Goal: Manage account settings

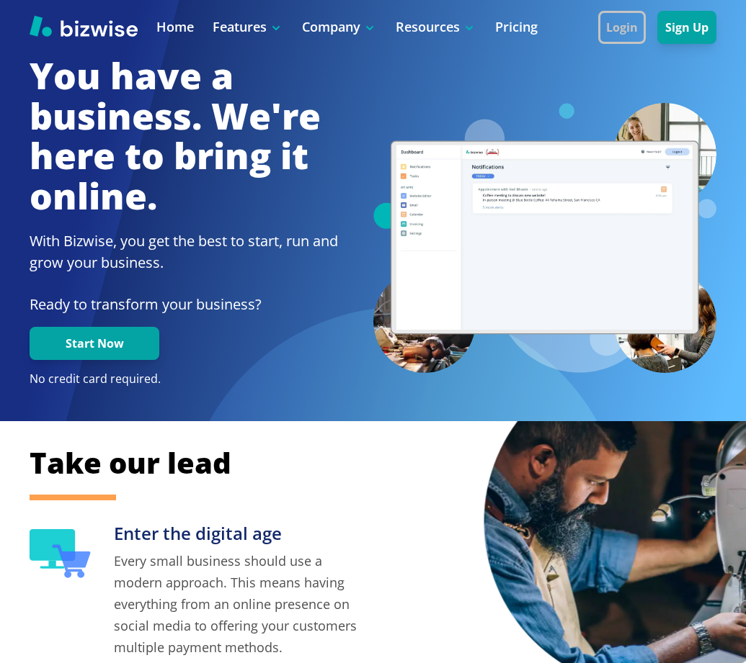
click at [598, 35] on button "Login" at bounding box center [622, 27] width 48 height 33
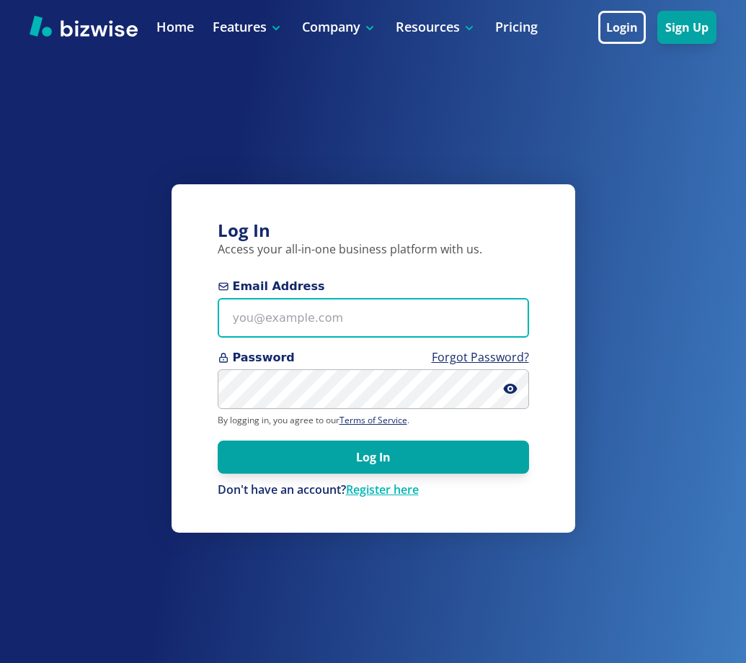
click at [254, 326] on input "Email Address" at bounding box center [373, 318] width 311 height 40
paste input "ddR#@06}P6@b"
click at [320, 313] on input "ddR#@06}P6@b" at bounding box center [373, 318] width 311 height 40
paste input "[EMAIL_ADDRESS][DOMAIN_NAME]"
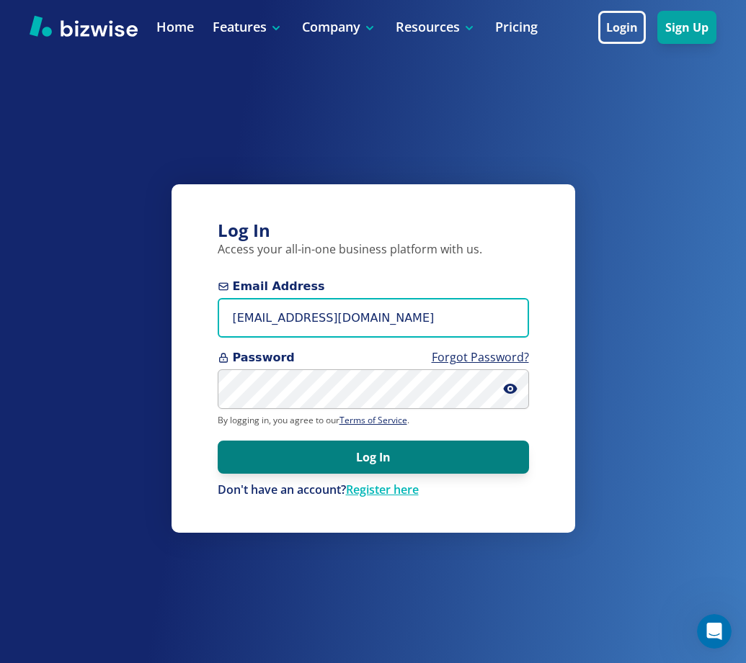
type input "[EMAIL_ADDRESS][DOMAIN_NAME]"
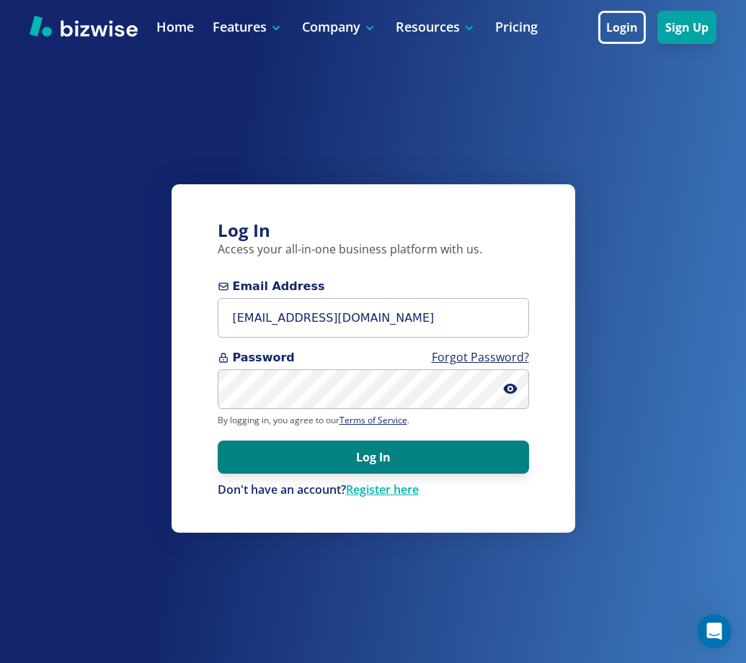
click at [309, 460] on button "Log In" at bounding box center [373, 457] width 311 height 33
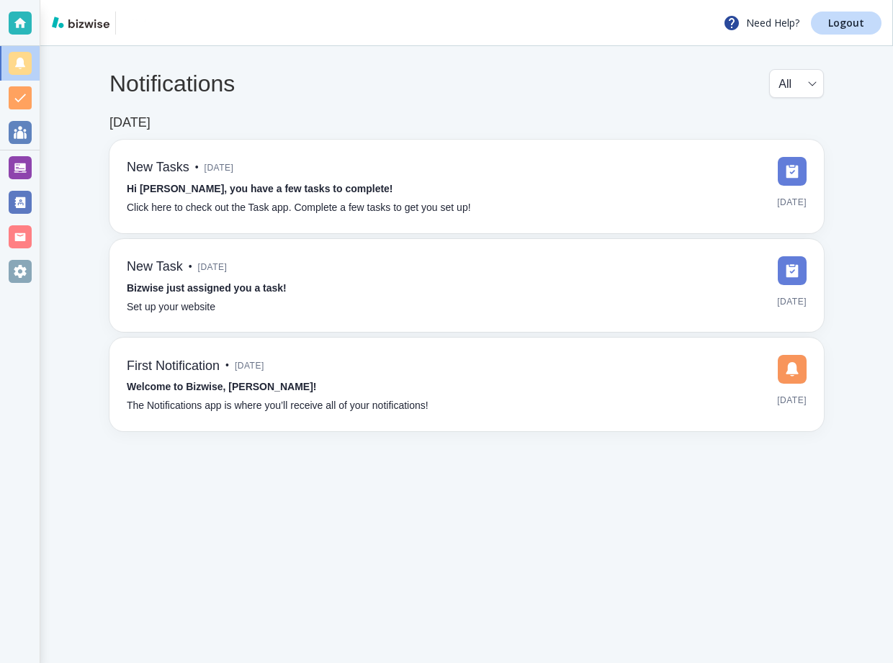
click at [17, 166] on div at bounding box center [20, 167] width 23 height 23
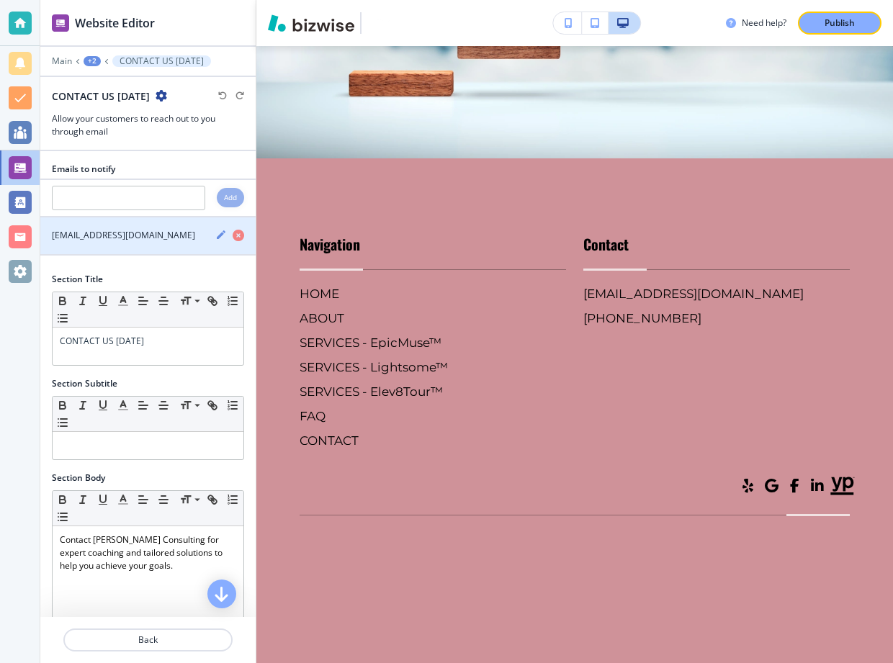
scroll to position [12091, 0]
click at [217, 238] on icon "button" at bounding box center [221, 235] width 9 height 9
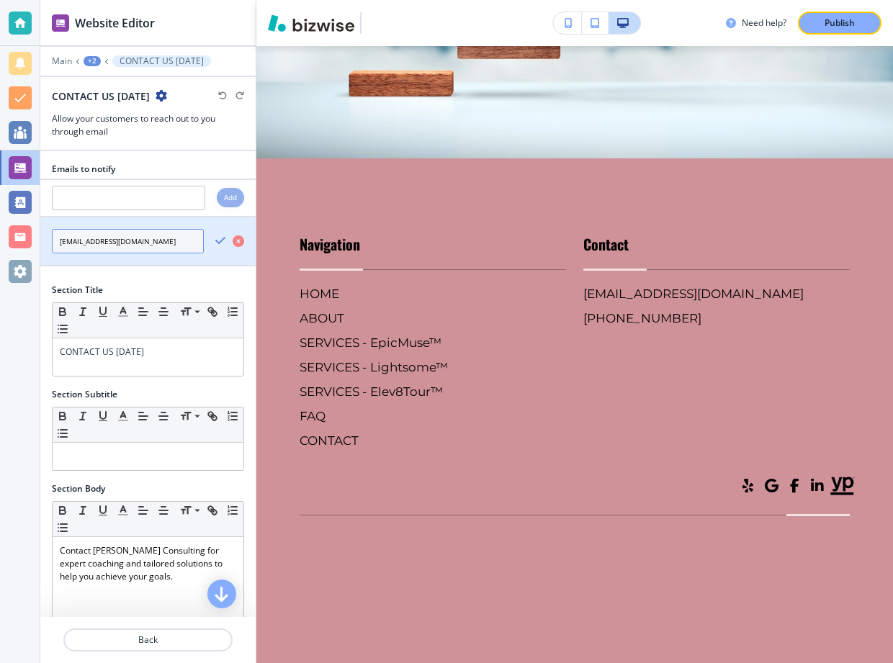
click at [134, 246] on input "[EMAIL_ADDRESS][DOMAIN_NAME]" at bounding box center [128, 241] width 152 height 24
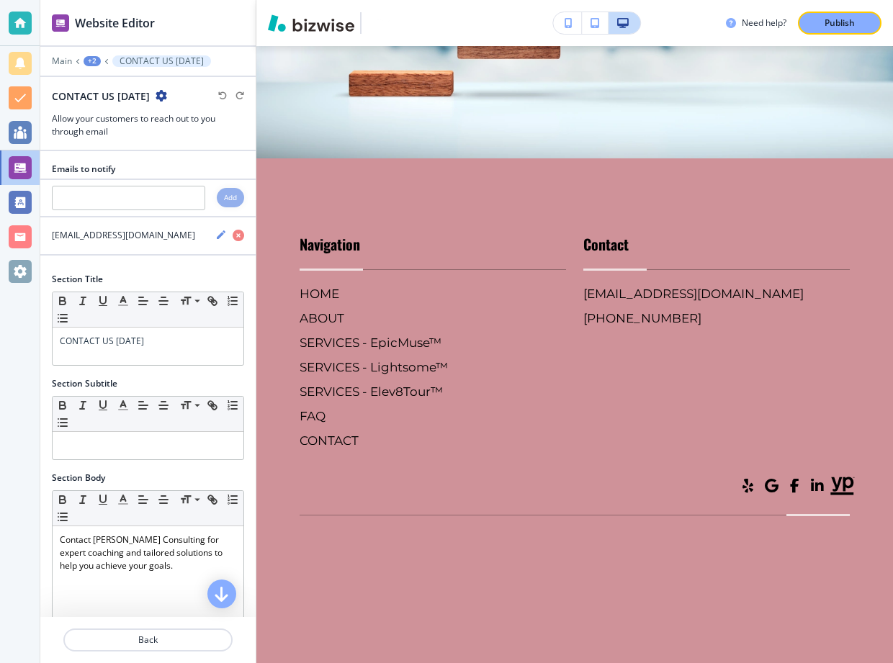
click at [177, 210] on div at bounding box center [147, 213] width 215 height 6
click at [174, 209] on input "text" at bounding box center [128, 198] width 153 height 24
paste input "[EMAIL_ADDRESS][DOMAIN_NAME]"
type input "[EMAIL_ADDRESS][DOMAIN_NAME]"
